Goal: Task Accomplishment & Management: Use online tool/utility

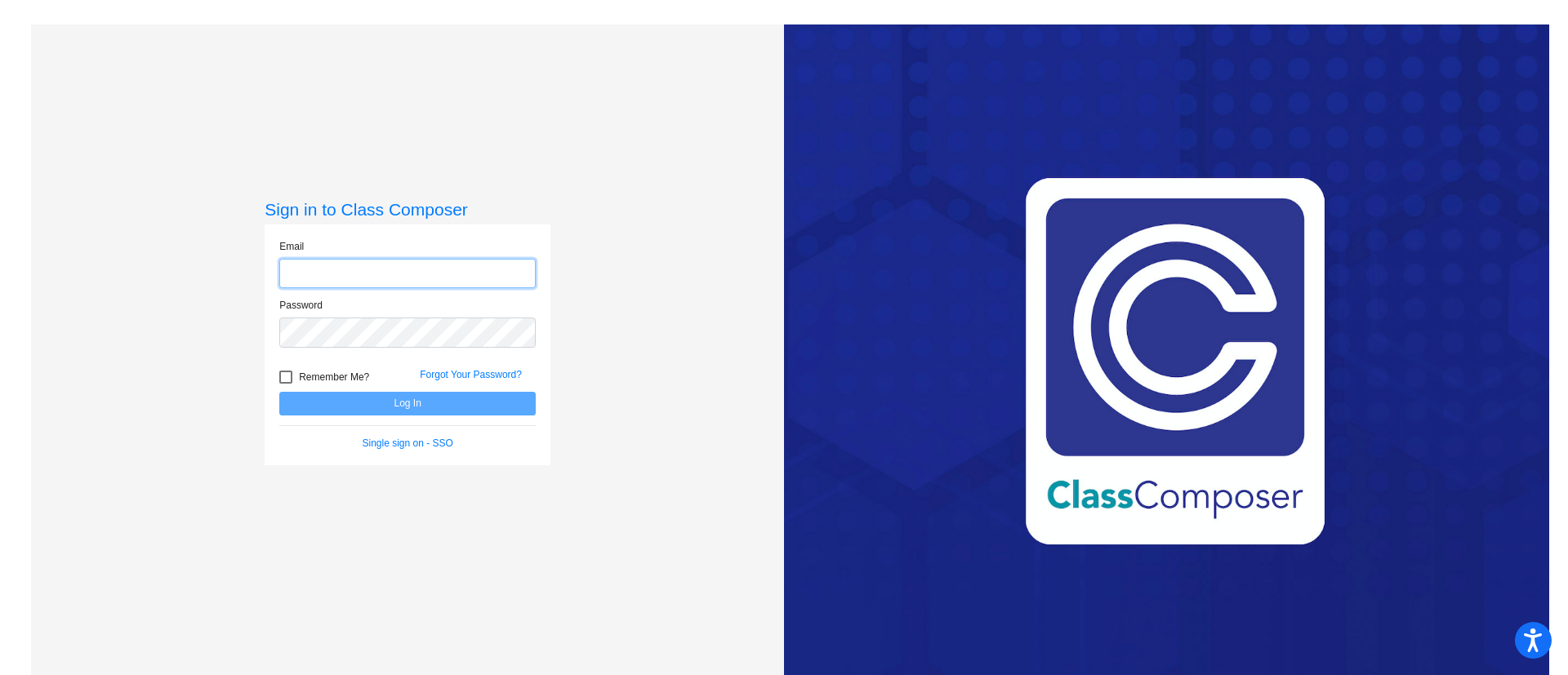
click at [490, 269] on input "email" at bounding box center [407, 274] width 256 height 30
type input "[EMAIL_ADDRESS][DOMAIN_NAME]"
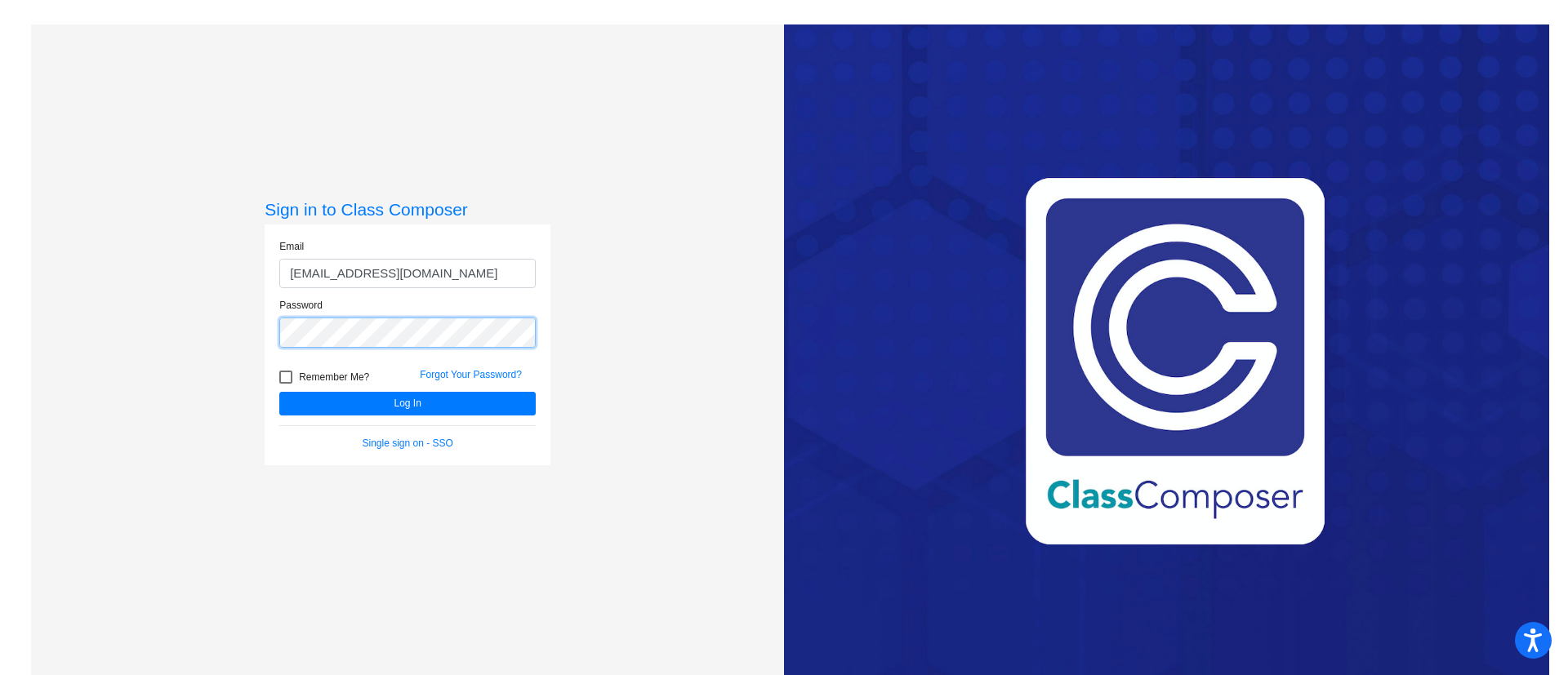
click at [279, 392] on button "Log In" at bounding box center [407, 404] width 256 height 24
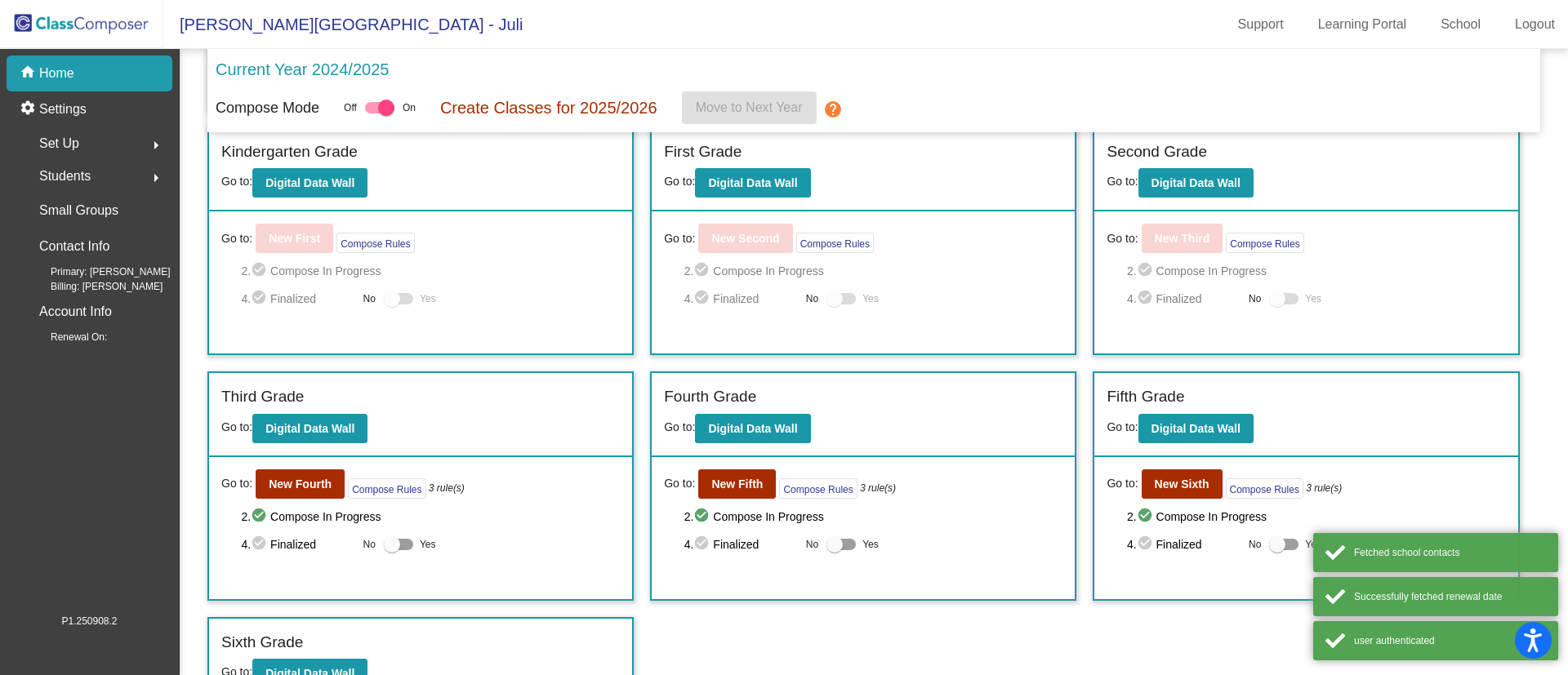
scroll to position [264, 0]
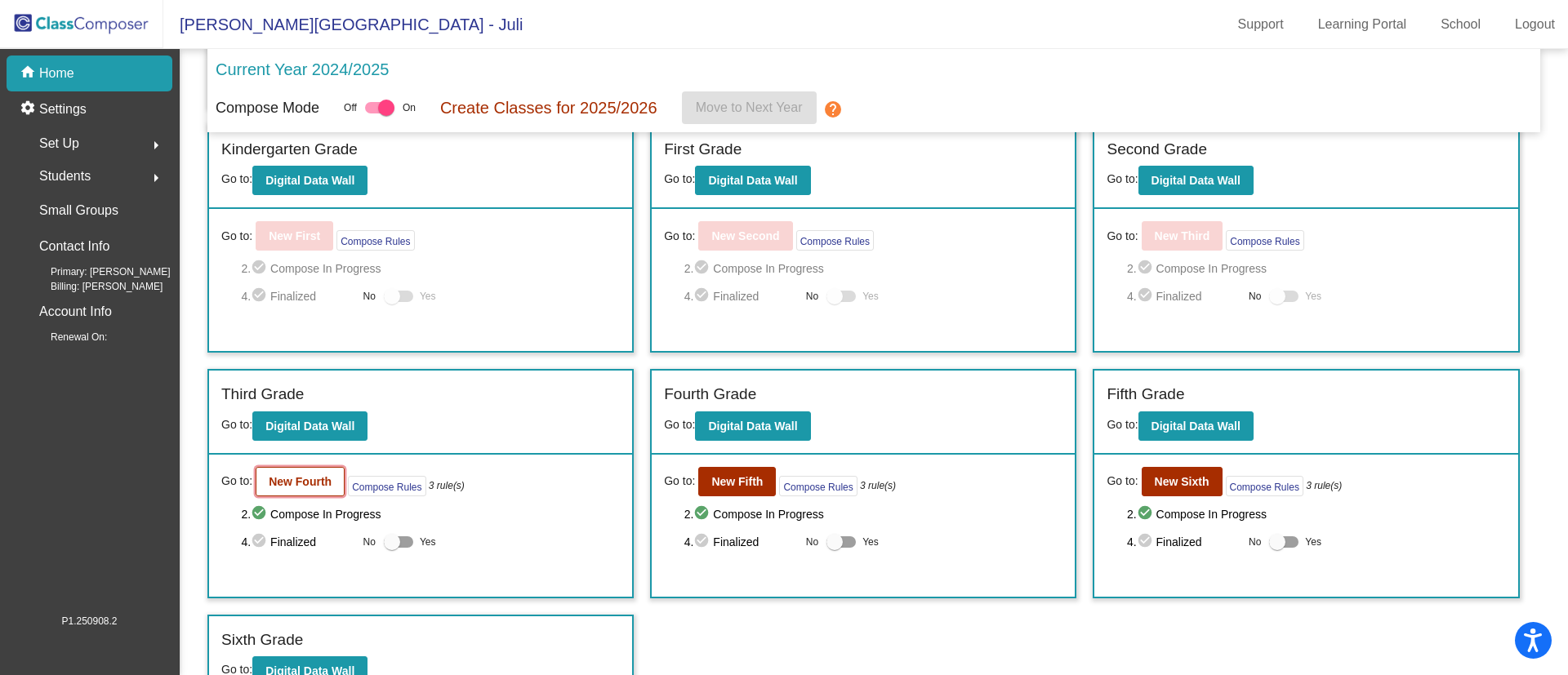
click at [308, 484] on b "New Fourth" at bounding box center [300, 482] width 63 height 13
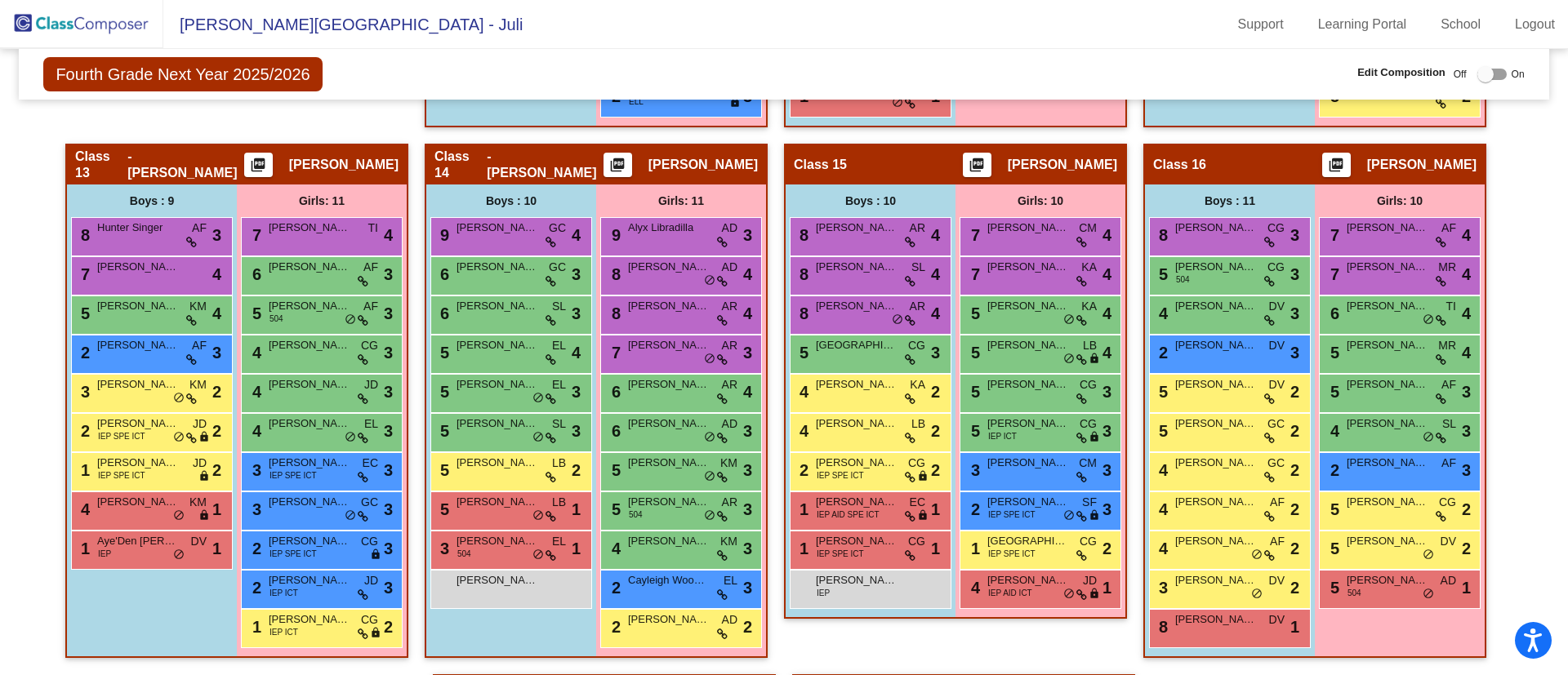
scroll to position [2252, 0]
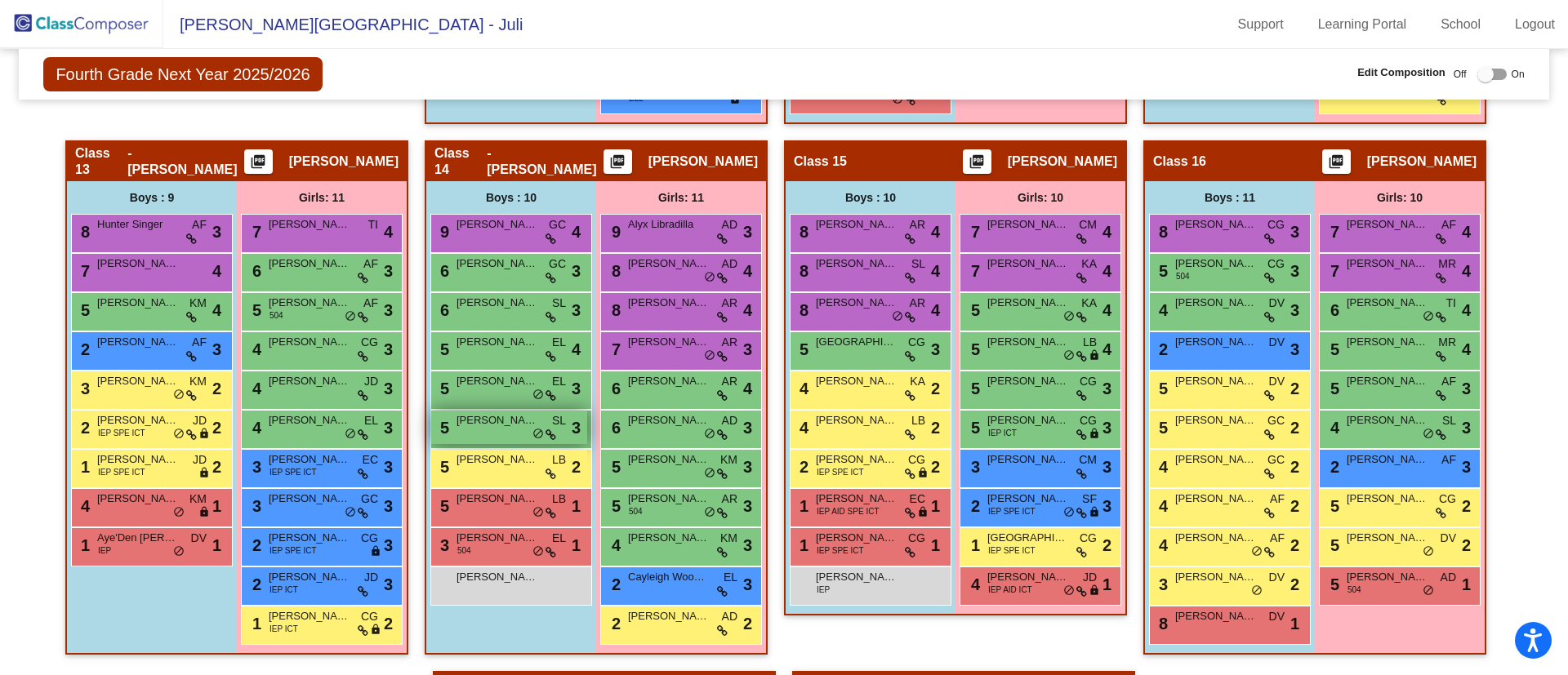
click at [506, 427] on span "[PERSON_NAME]" at bounding box center [497, 420] width 82 height 16
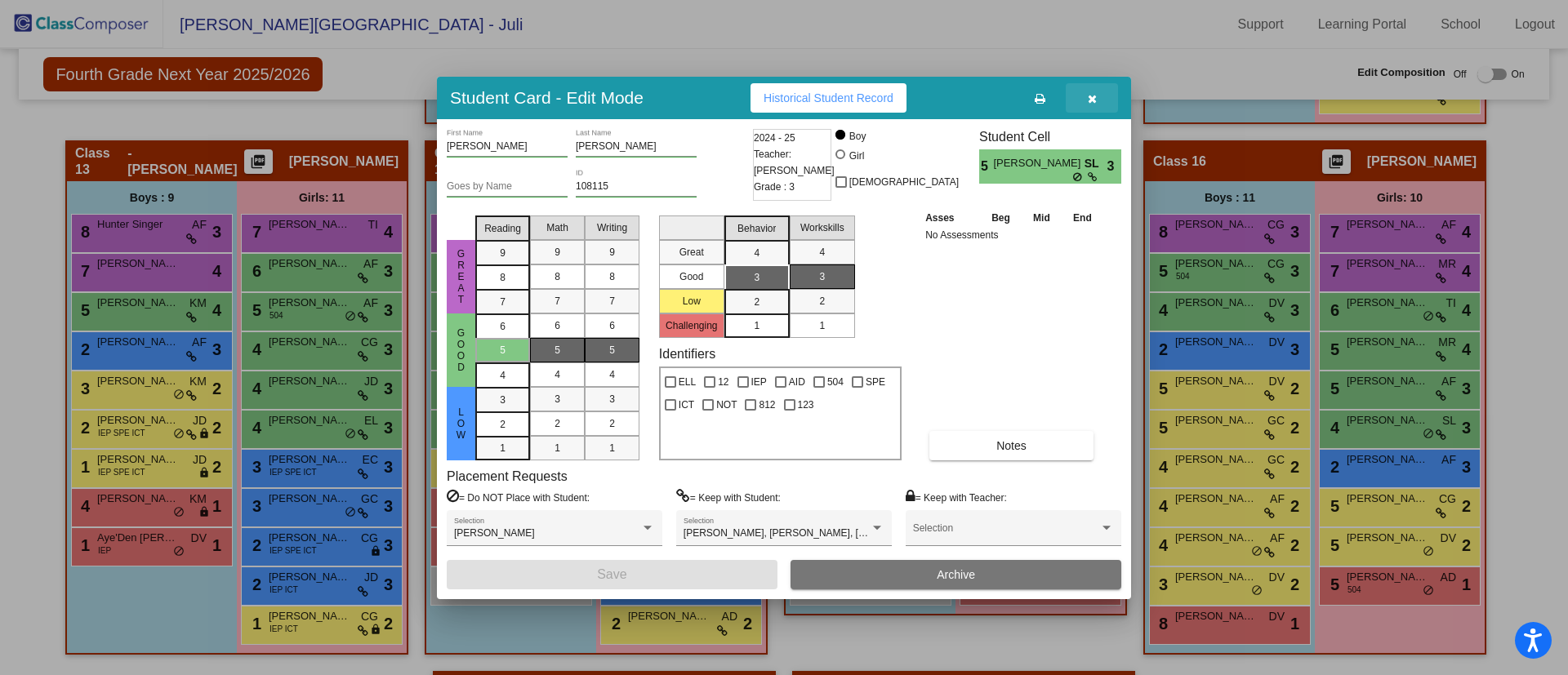
click at [1096, 103] on icon "button" at bounding box center [1091, 99] width 9 height 11
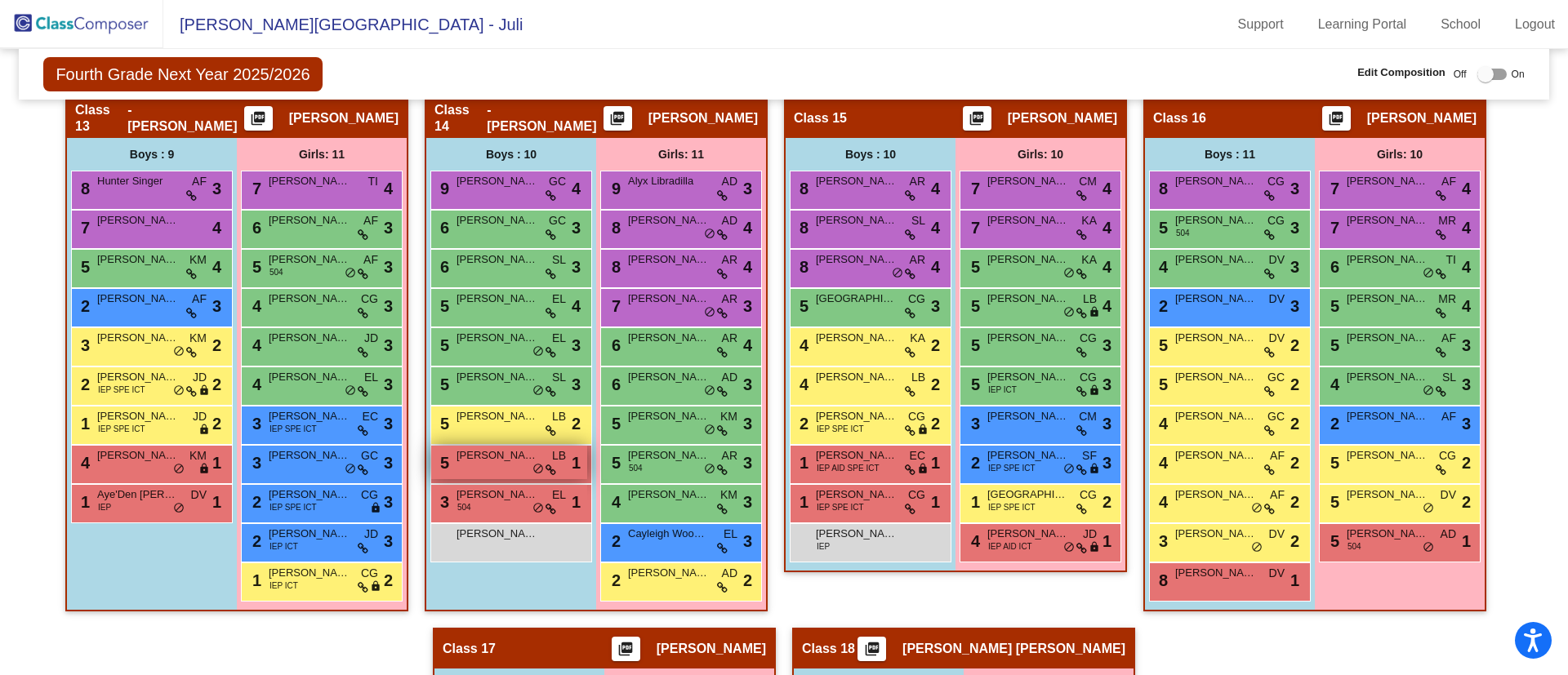
scroll to position [2303, 0]
